Goal: Information Seeking & Learning: Learn about a topic

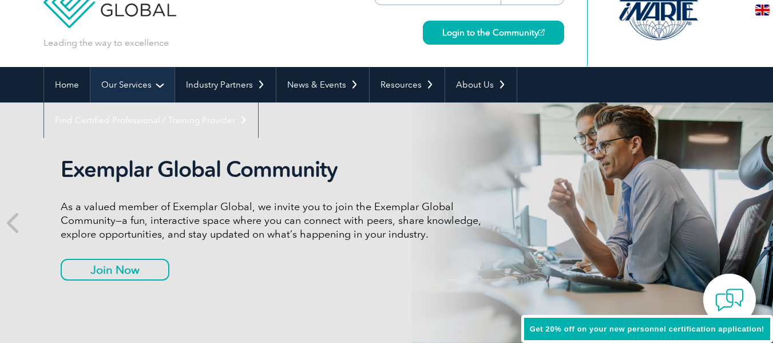
scroll to position [41, 0]
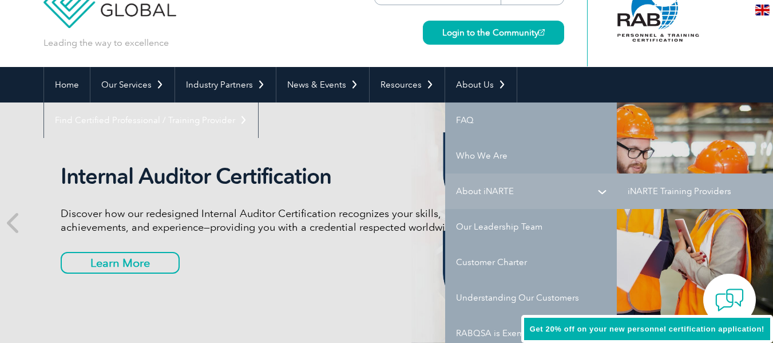
click at [505, 186] on link "About iNARTE" at bounding box center [531, 190] width 172 height 35
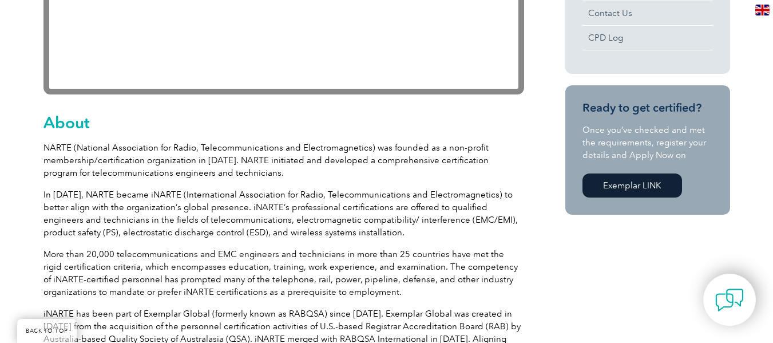
scroll to position [515, 0]
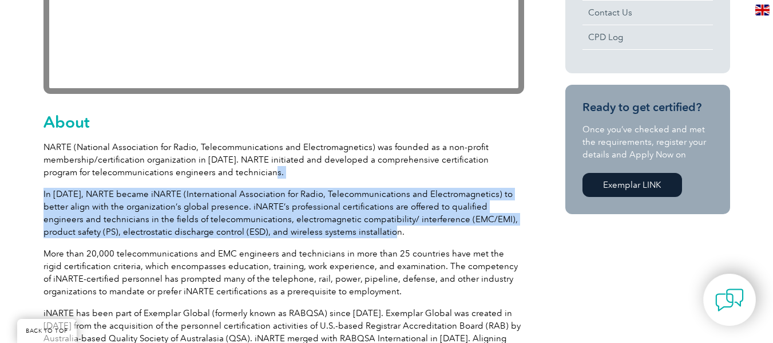
drag, startPoint x: 323, startPoint y: 232, endPoint x: 237, endPoint y: 176, distance: 103.3
copy div "In 2007, NARTE became iNARTE (International Association for Radio, Telecommunic…"
